Goal: Task Accomplishment & Management: Manage account settings

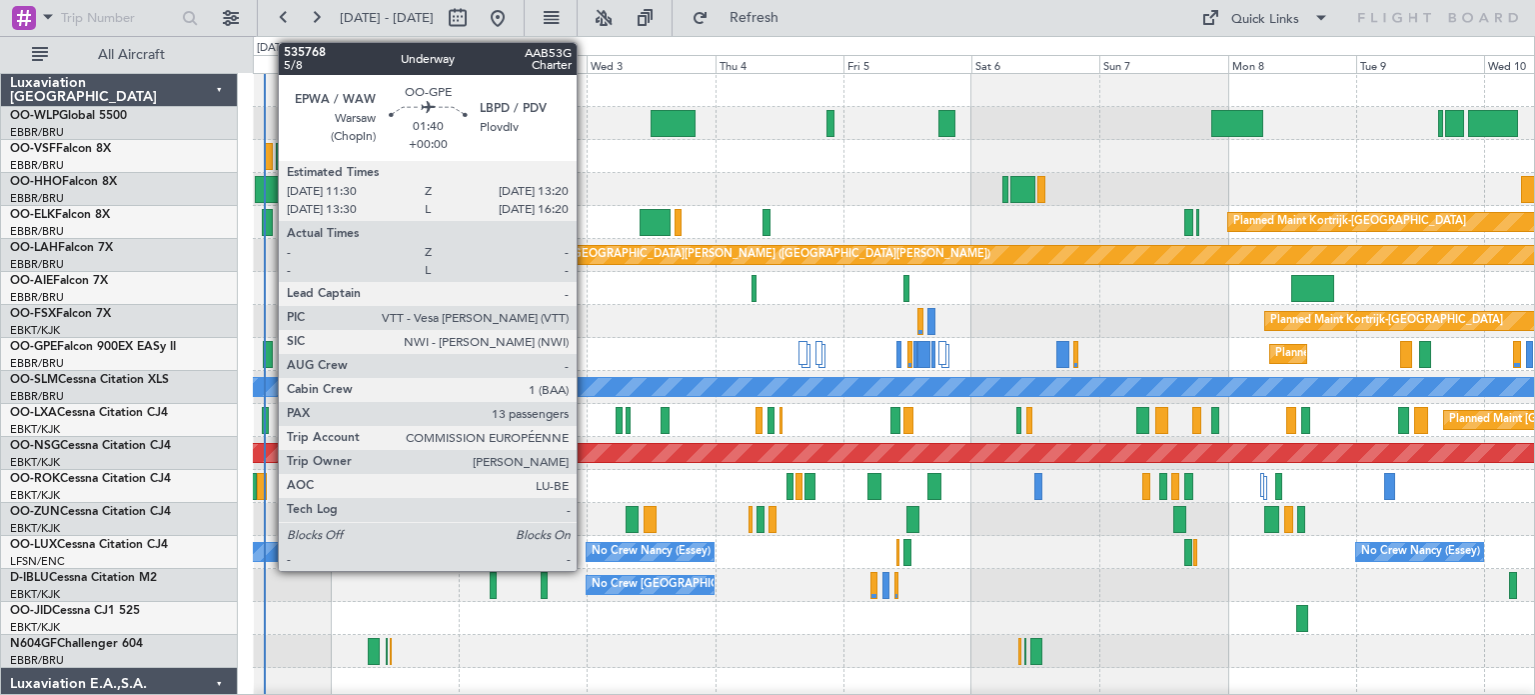
click at [268, 347] on div at bounding box center [268, 354] width 10 height 27
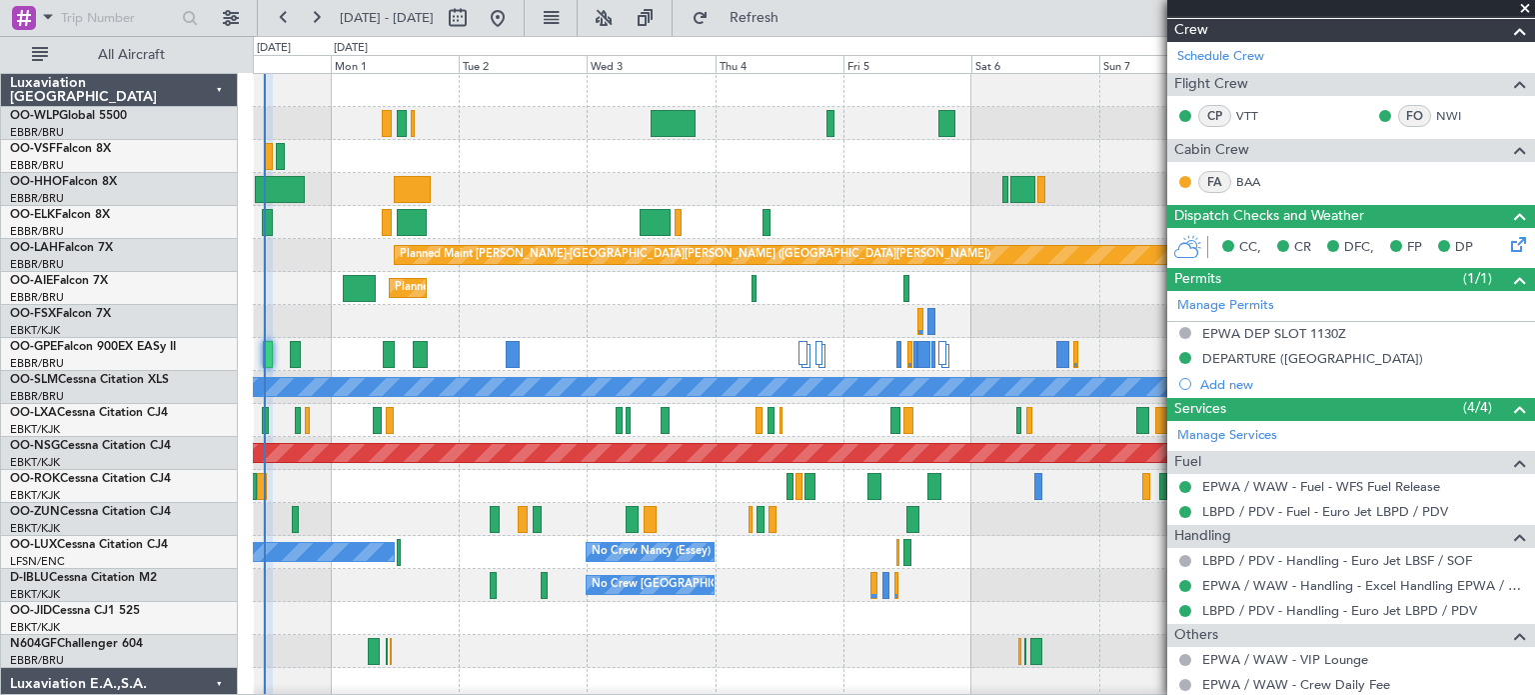
scroll to position [400, 0]
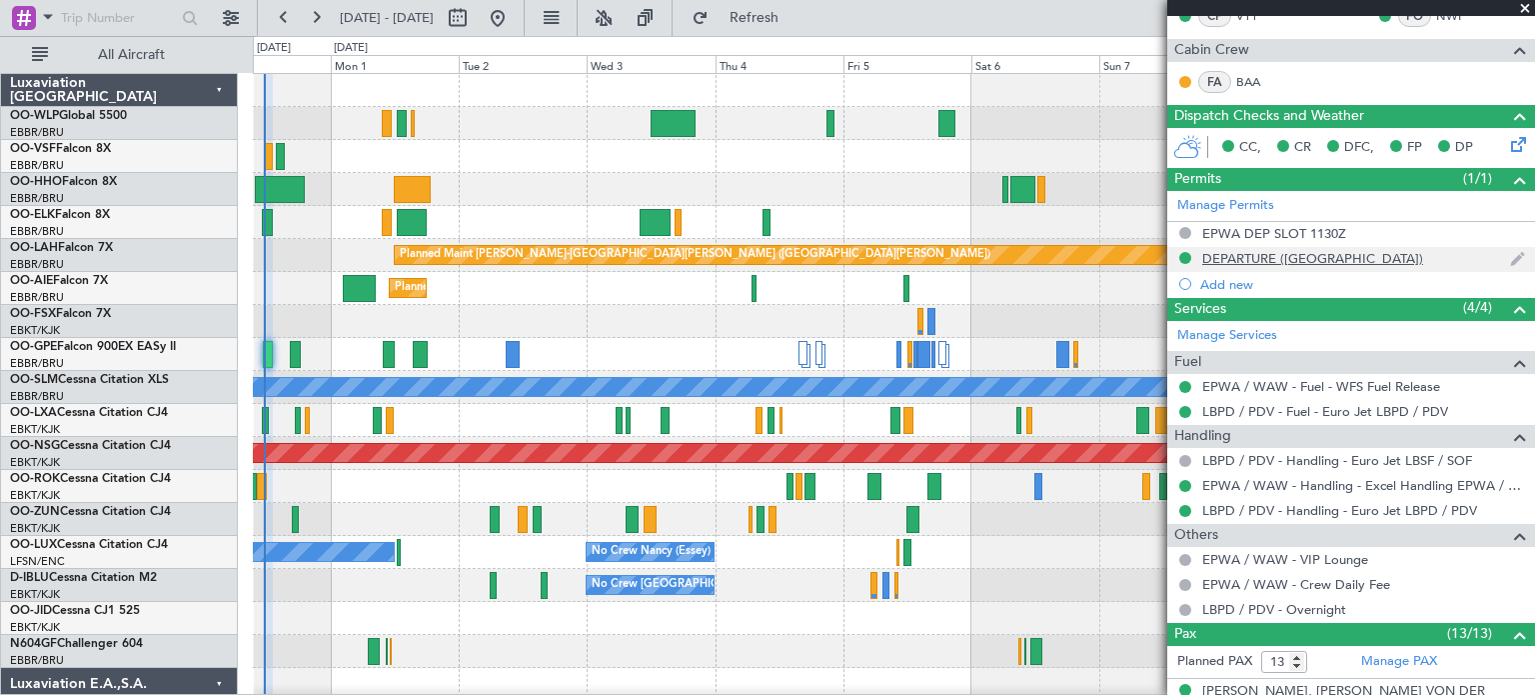
click at [1328, 257] on div "DEPARTURE (EU)" at bounding box center [1352, 259] width 368 height 25
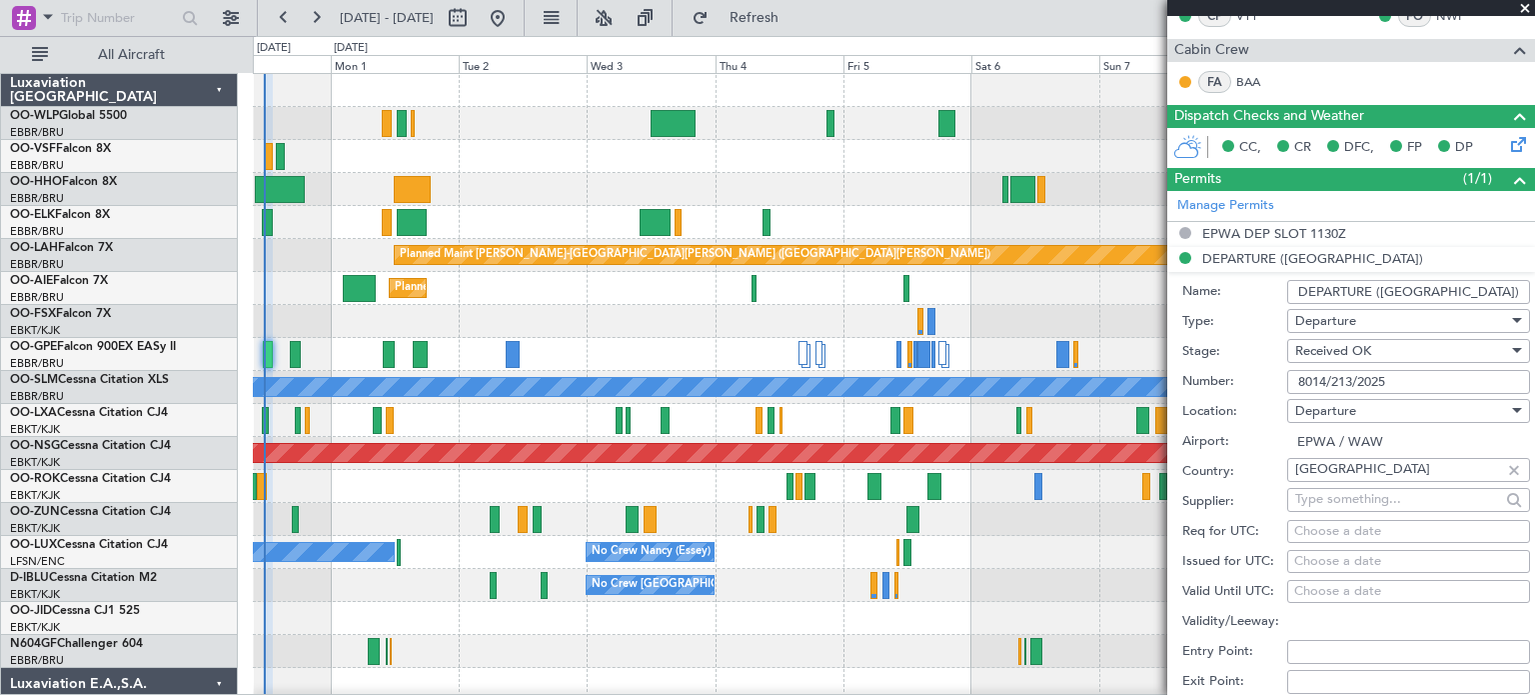
scroll to position [800, 0]
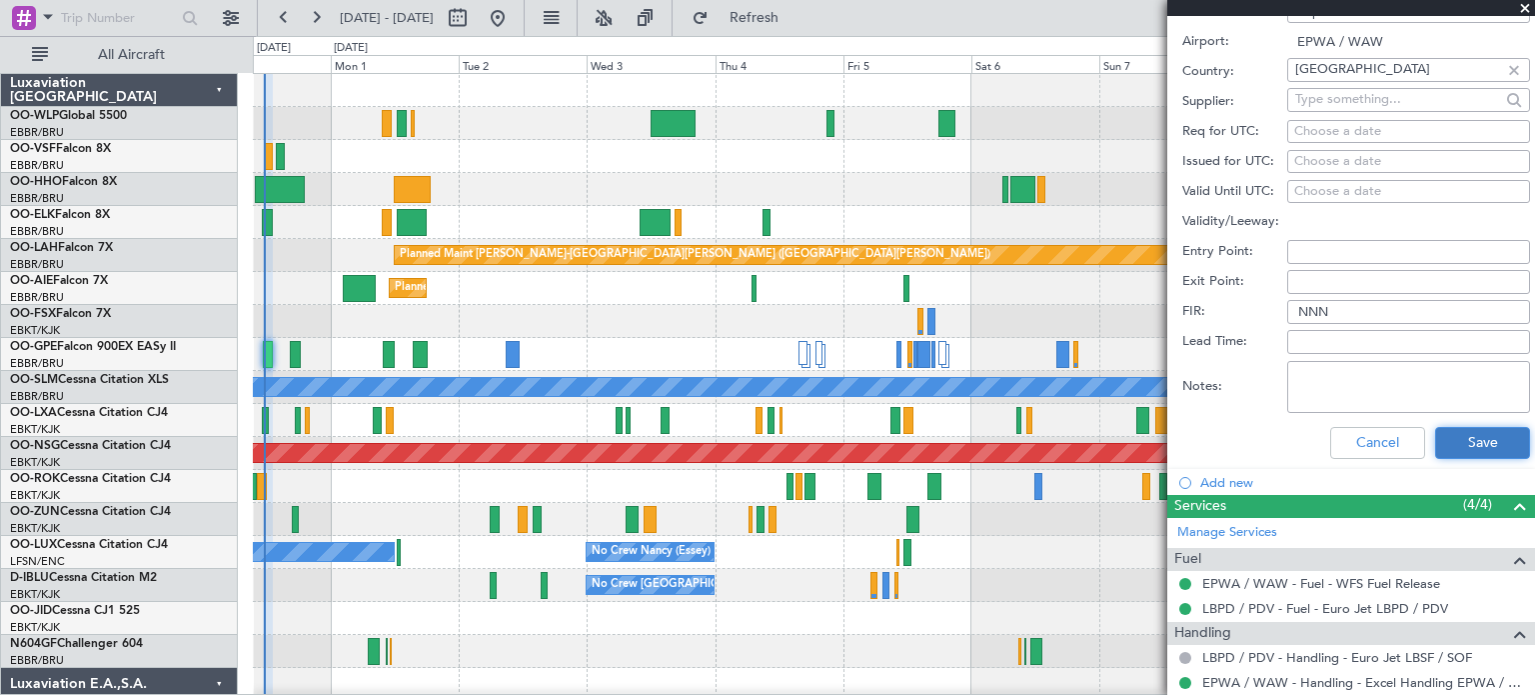
click at [1444, 441] on button "Save" at bounding box center [1483, 443] width 95 height 32
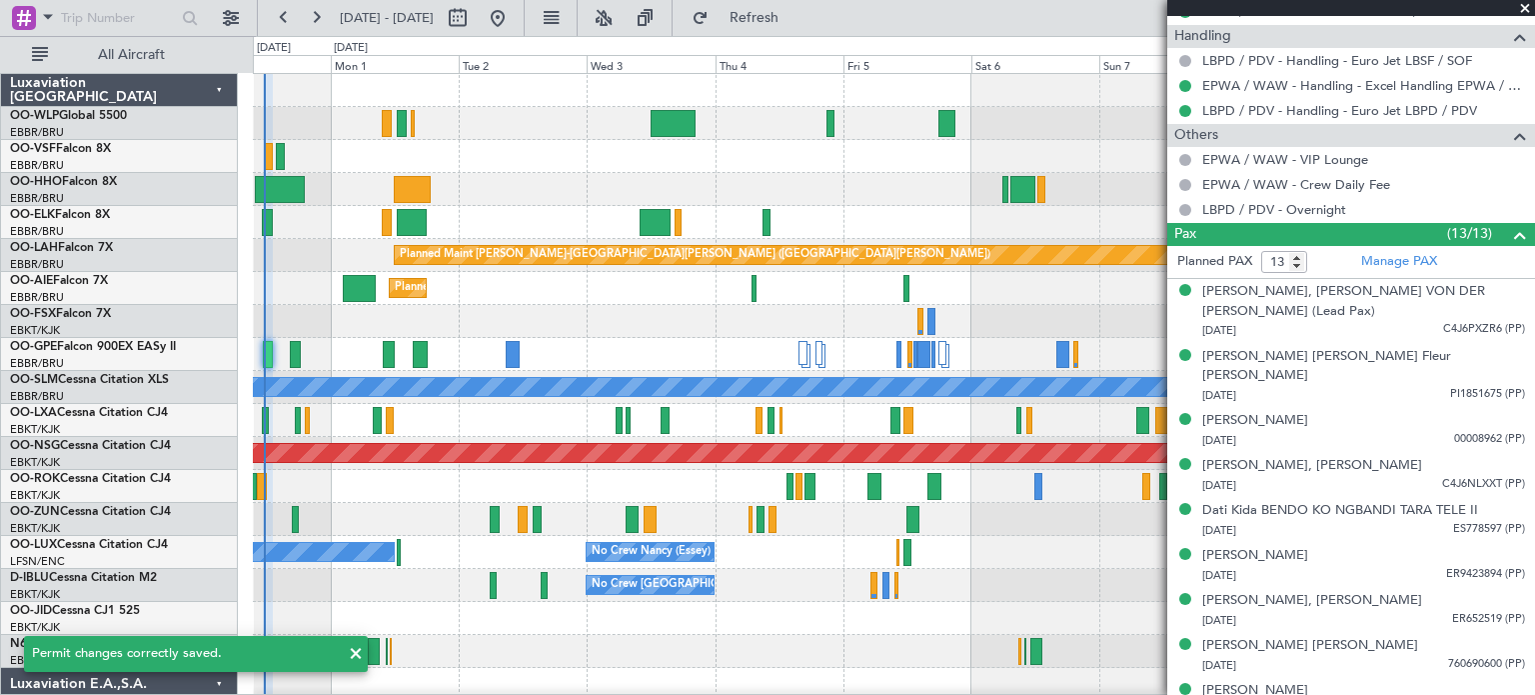
scroll to position [203, 0]
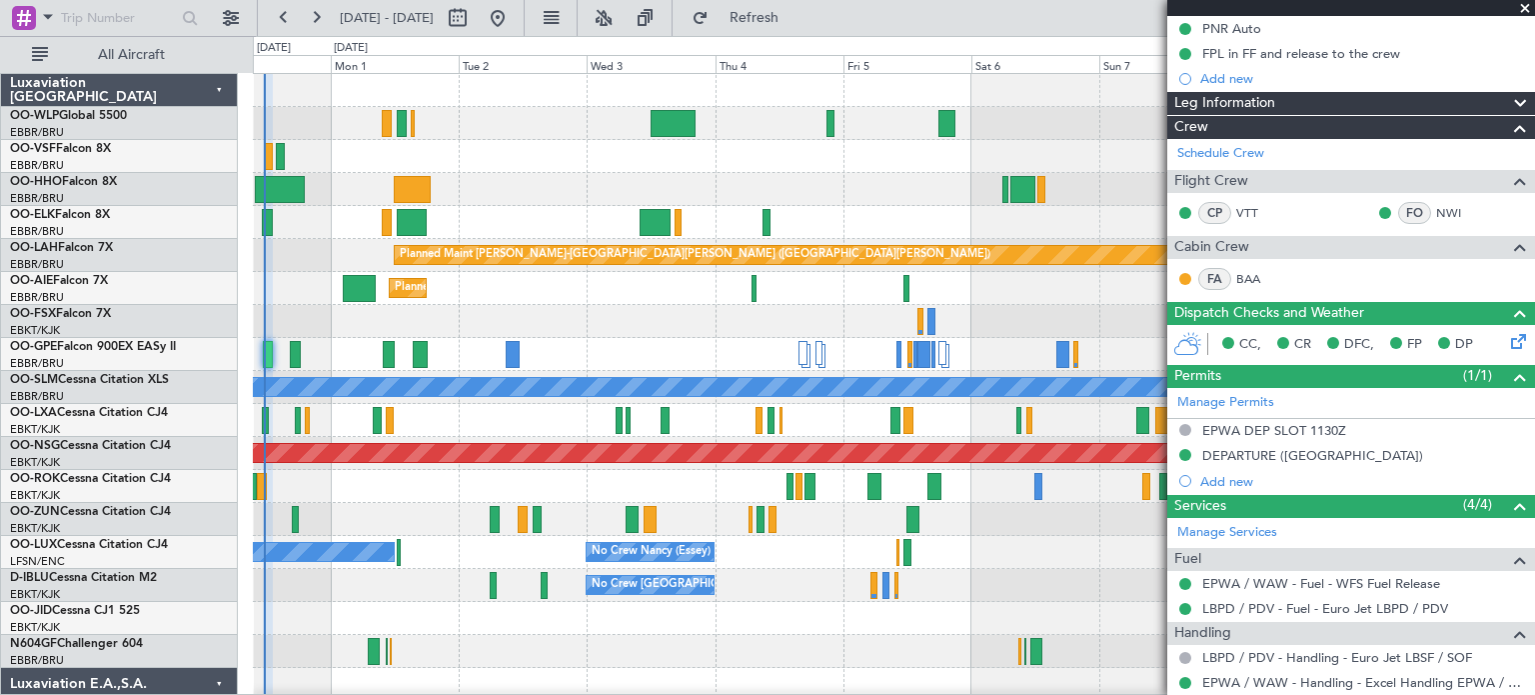
click at [1529, 7] on span at bounding box center [1526, 9] width 20 height 18
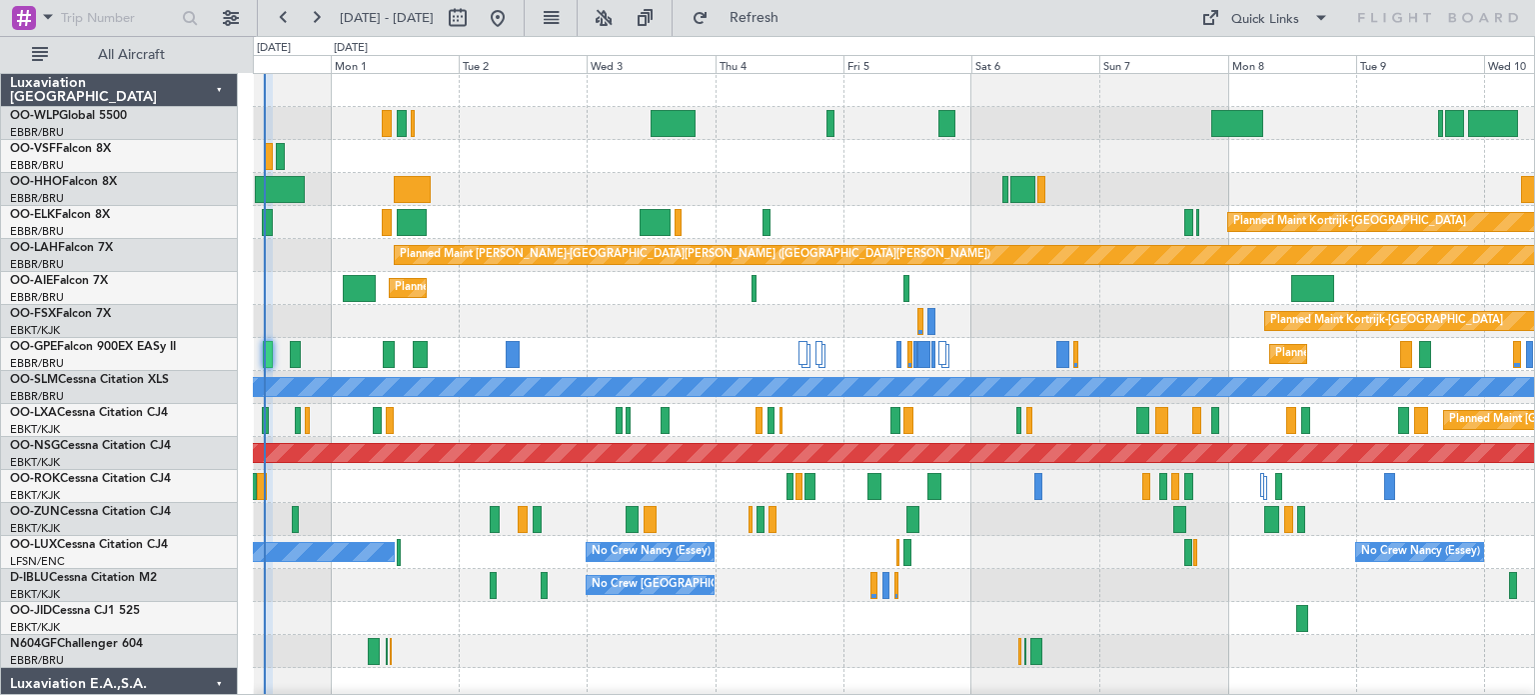
type input "0"
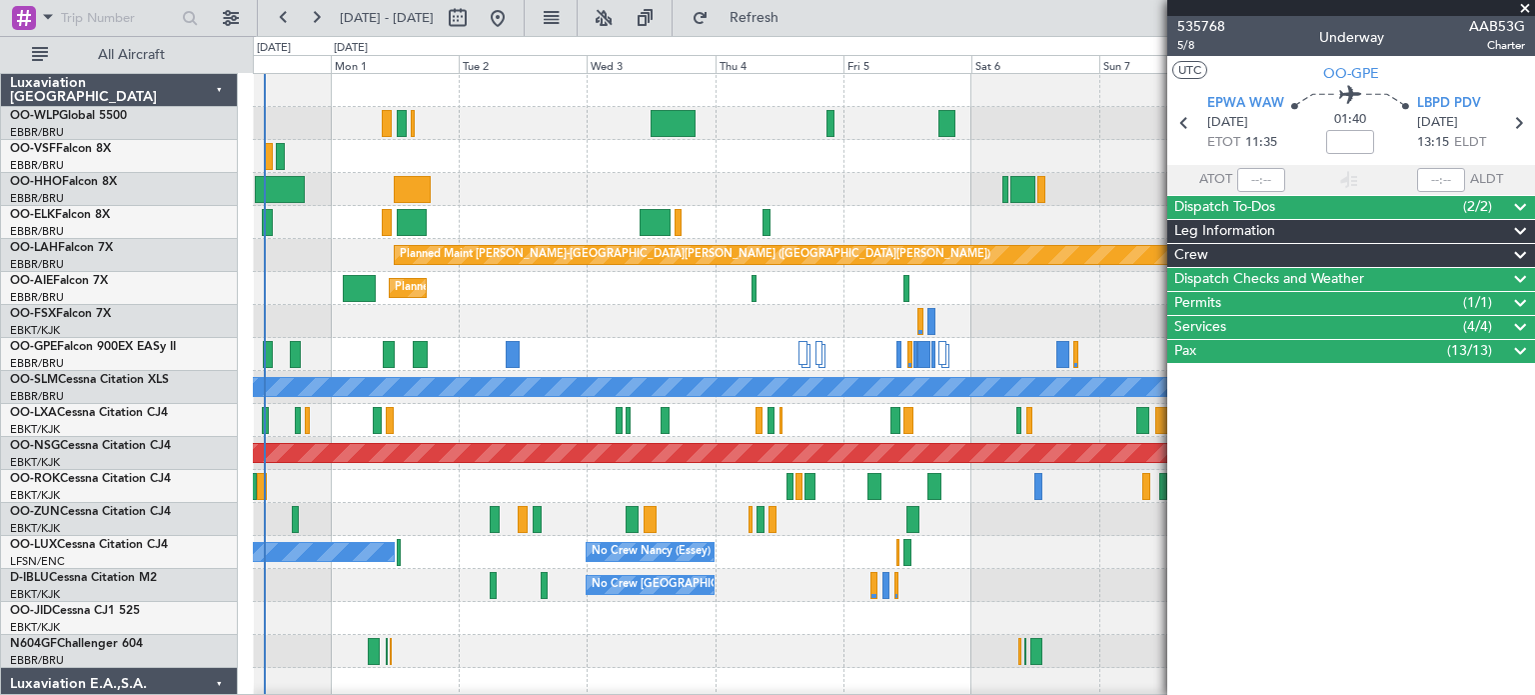
scroll to position [0, 0]
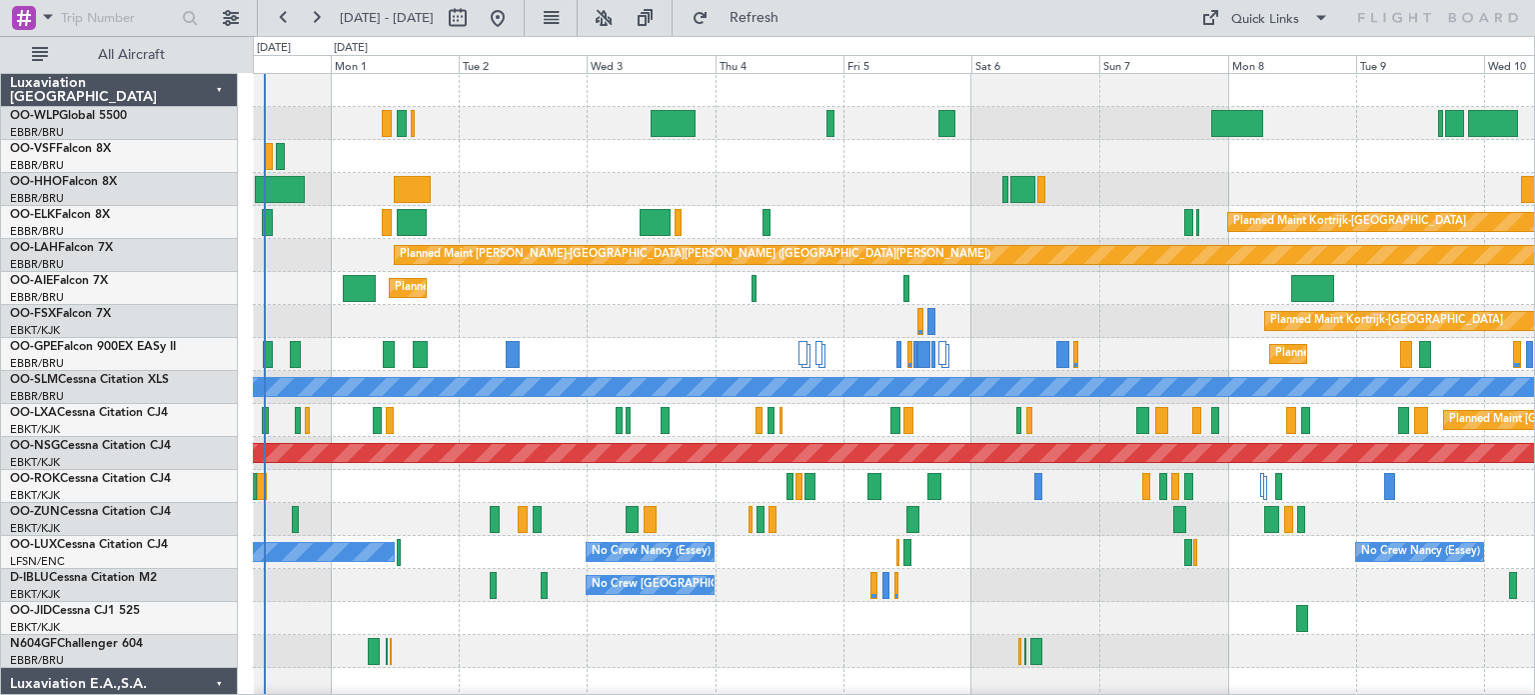
click at [351, 166] on div at bounding box center [894, 156] width 1282 height 33
click at [608, 319] on div "Planned Maint Kortrijk-Wevelgem" at bounding box center [894, 321] width 1282 height 33
